Goal: Information Seeking & Learning: Check status

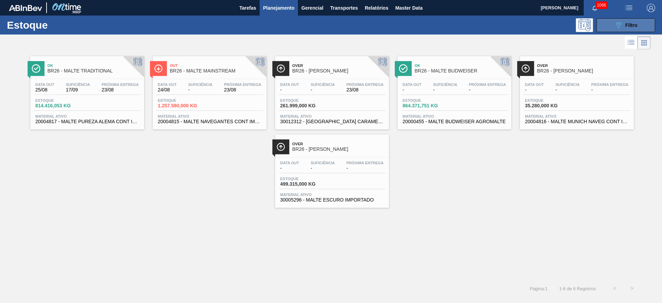
drag, startPoint x: 621, startPoint y: 24, endPoint x: 601, endPoint y: 27, distance: 20.2
click at [401, 24] on icon "089F7B8B-B2A5-4AFE-B5C0-19BA573D28AC" at bounding box center [619, 25] width 8 height 8
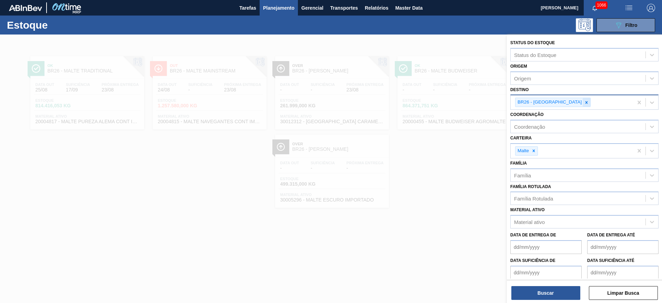
click at [401, 101] on icon at bounding box center [586, 102] width 5 height 5
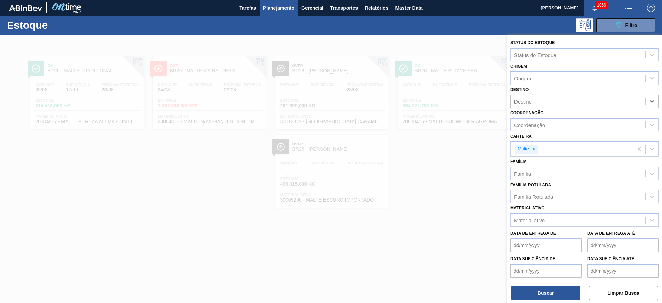
type input "04"
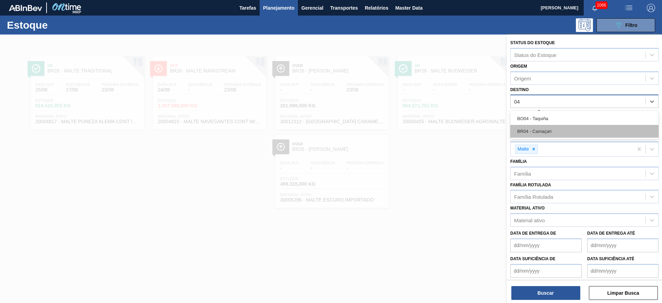
click at [401, 130] on div "BR04 - Camaçari" at bounding box center [584, 131] width 148 height 13
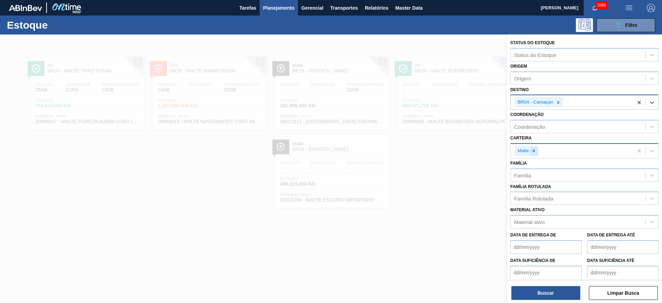
click at [401, 150] on icon at bounding box center [534, 151] width 2 height 2
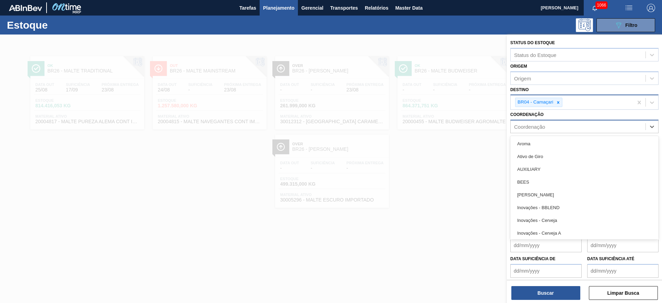
click at [401, 125] on div "Coordenação" at bounding box center [529, 127] width 31 height 6
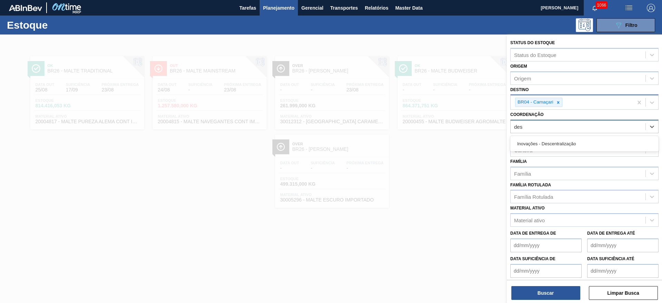
type input "desc"
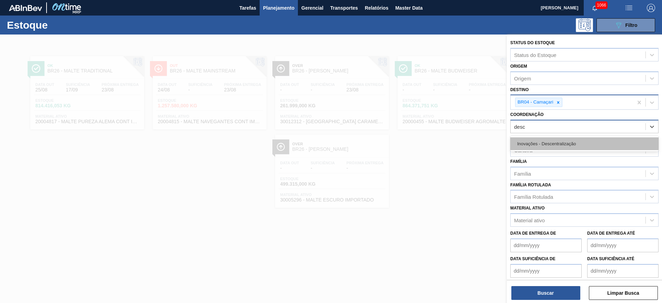
click at [401, 138] on div "Inovações - Descentralização" at bounding box center [584, 143] width 148 height 13
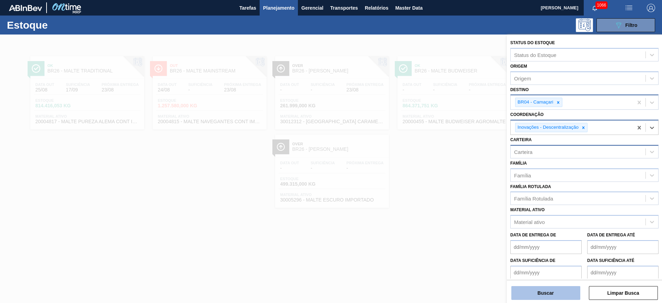
click at [401, 183] on button "Buscar" at bounding box center [546, 293] width 69 height 14
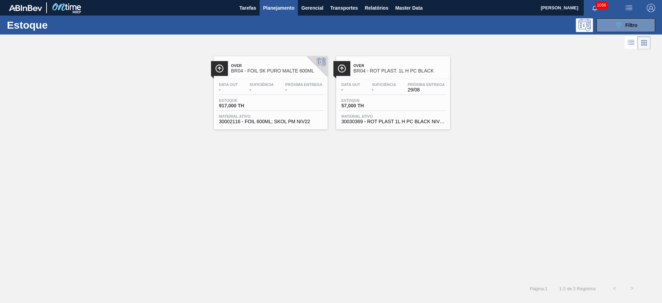
click at [401, 81] on div "Data out - Suficiência - Próxima Entrega 29/08 Estoque 57,000 TH Material ativo…" at bounding box center [393, 102] width 114 height 47
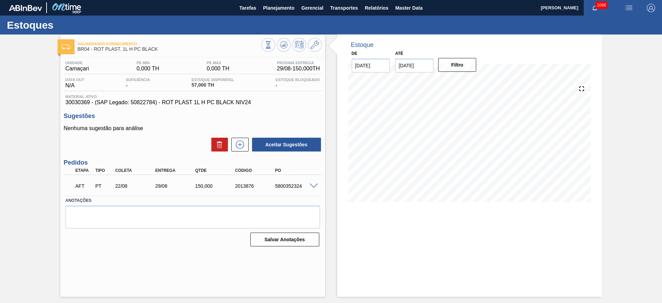
click at [290, 183] on div "5800352324" at bounding box center [296, 186] width 45 height 6
copy div "5800352324"
click at [316, 183] on span at bounding box center [314, 186] width 8 height 5
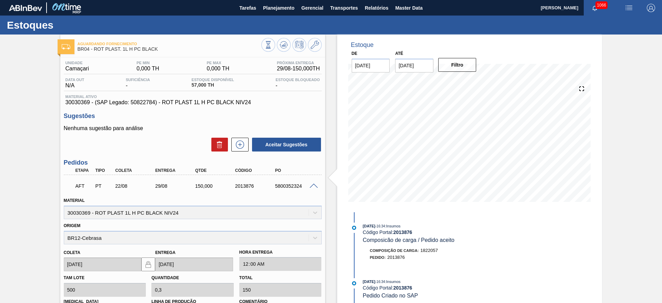
click at [316, 183] on span at bounding box center [314, 186] width 8 height 5
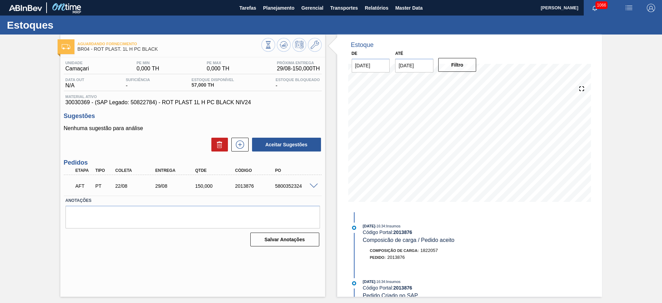
click at [313, 183] on span at bounding box center [314, 186] width 8 height 5
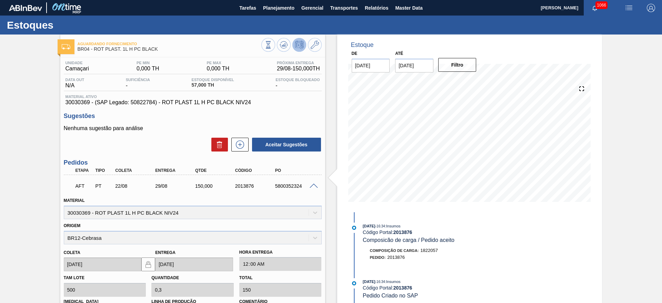
click at [272, 48] on icon at bounding box center [269, 45] width 8 height 8
